Goal: Use online tool/utility: Utilize a website feature to perform a specific function

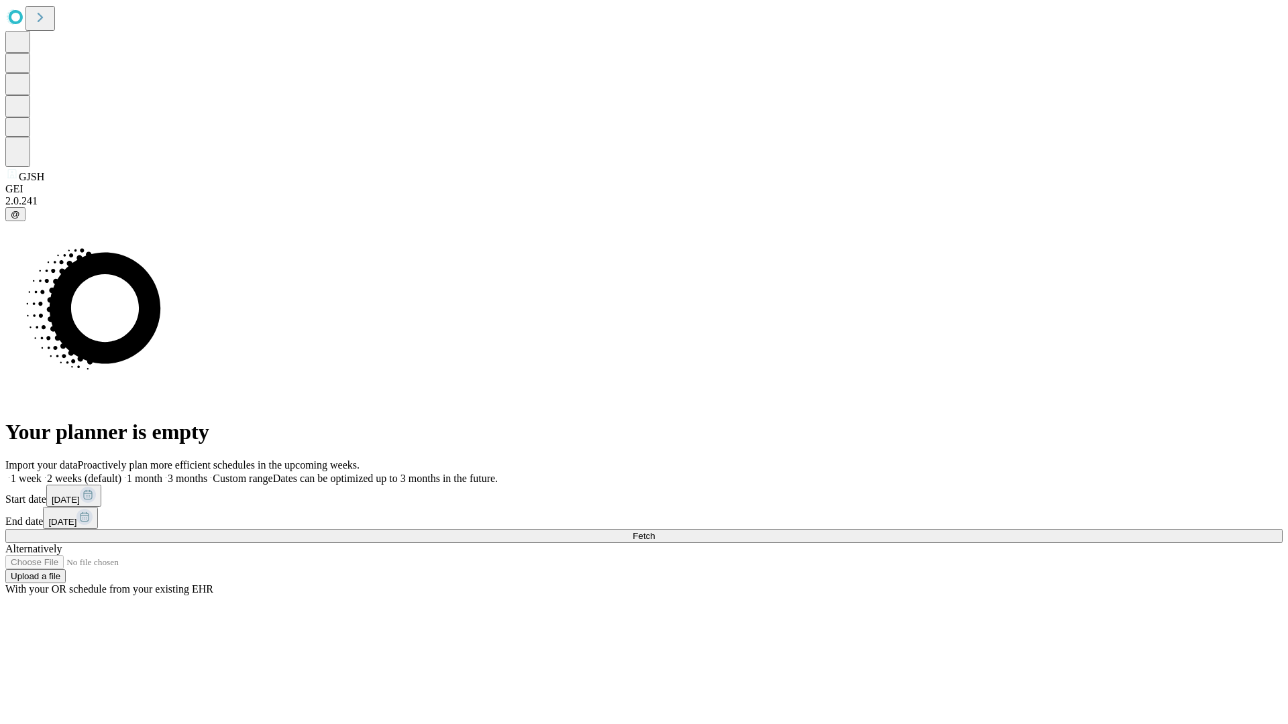
click at [655, 531] on span "Fetch" at bounding box center [644, 536] width 22 height 10
